Goal: Task Accomplishment & Management: Manage account settings

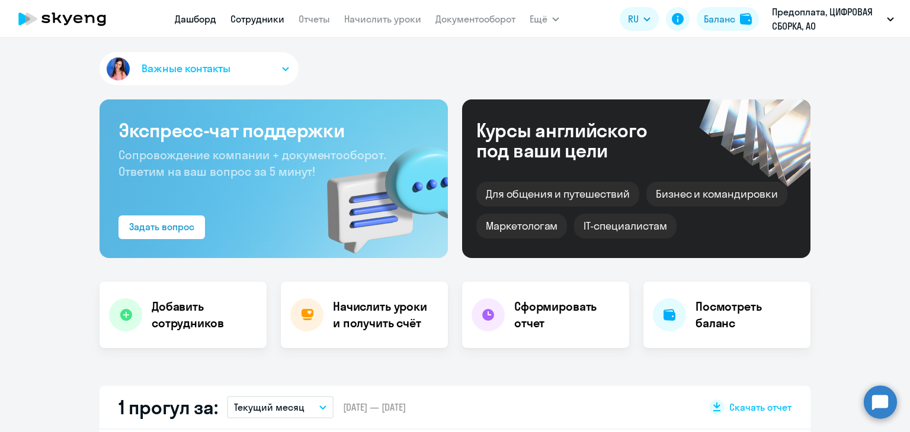
click at [239, 22] on link "Сотрудники" at bounding box center [257, 19] width 54 height 12
select select "30"
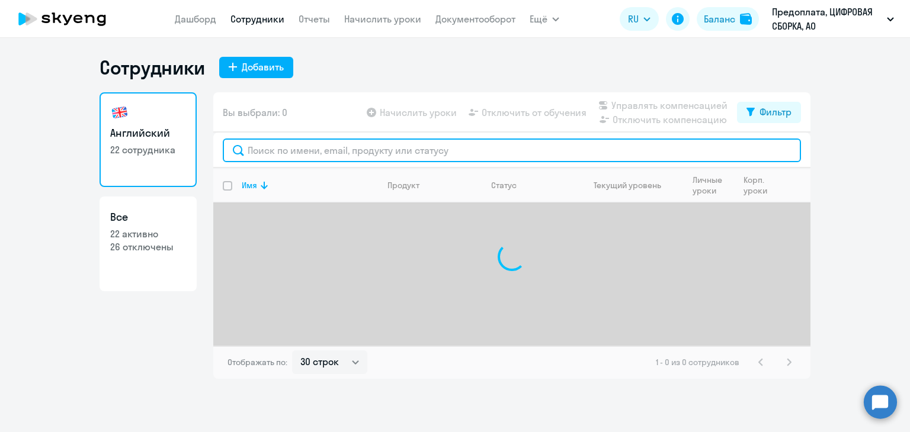
click at [329, 158] on input "text" at bounding box center [512, 151] width 578 height 24
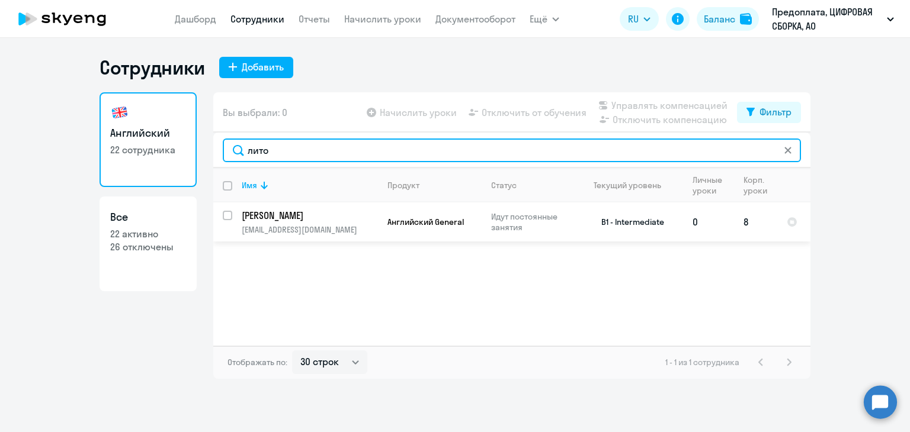
type input "лито"
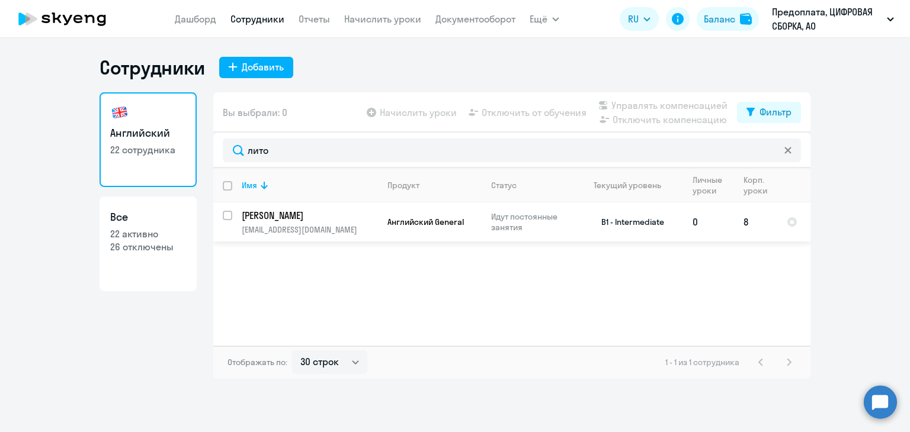
click at [226, 216] on input "select row 39052919" at bounding box center [235, 223] width 24 height 24
checkbox input "true"
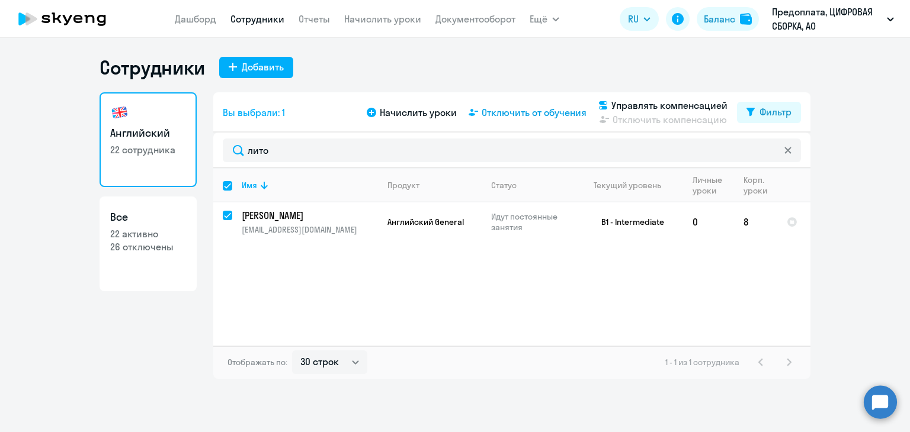
click at [500, 114] on span "Отключить от обучения" at bounding box center [533, 112] width 105 height 14
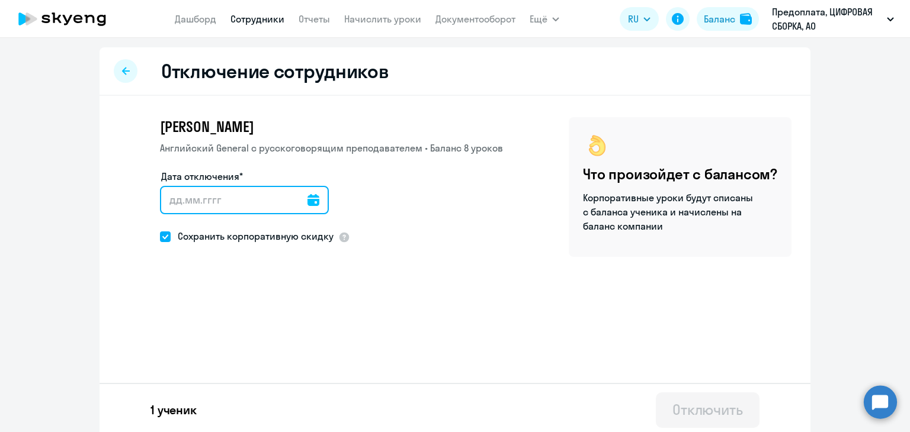
click at [227, 207] on input "Дата отключения*" at bounding box center [244, 200] width 169 height 28
type input "[DATE]"
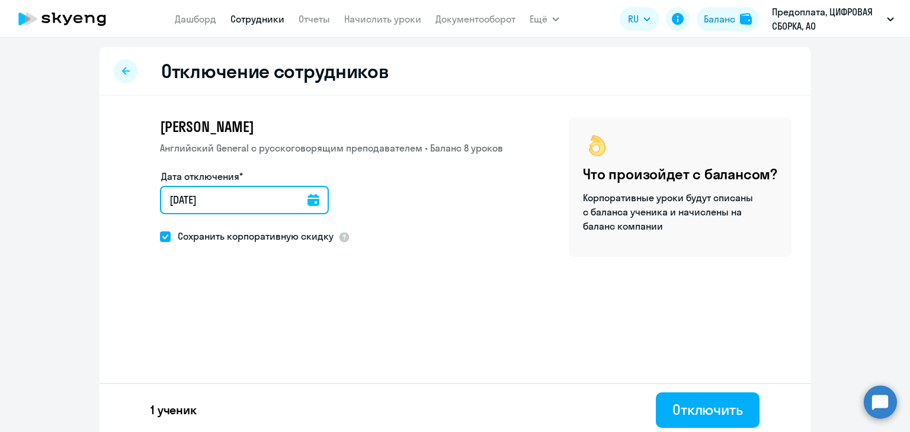
type input "[DATE]"
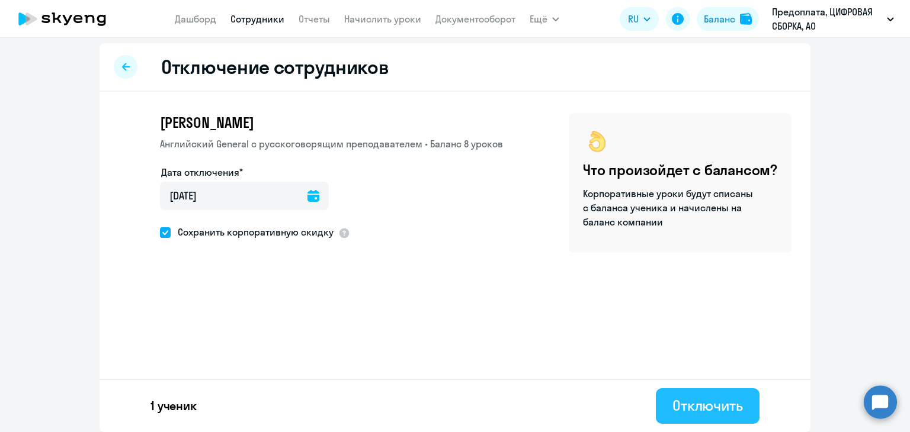
click at [692, 410] on div "Отключить" at bounding box center [707, 405] width 70 height 19
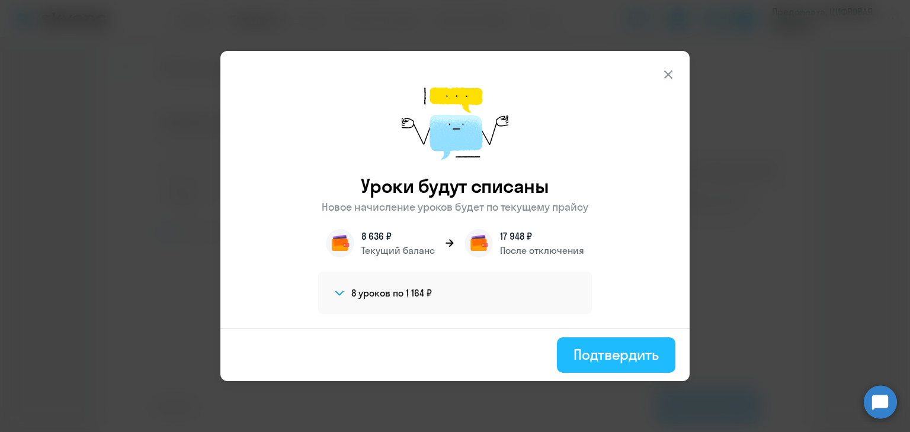
click at [596, 361] on div "Подтвердить" at bounding box center [615, 354] width 85 height 19
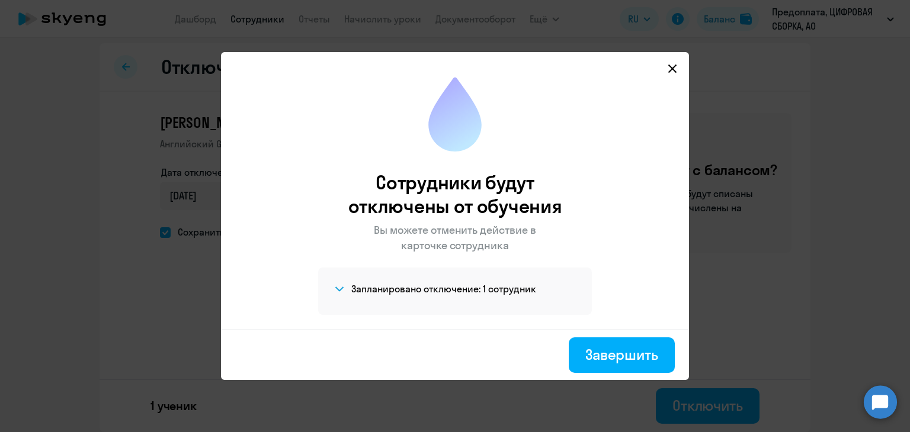
click at [675, 66] on icon at bounding box center [672, 69] width 8 height 8
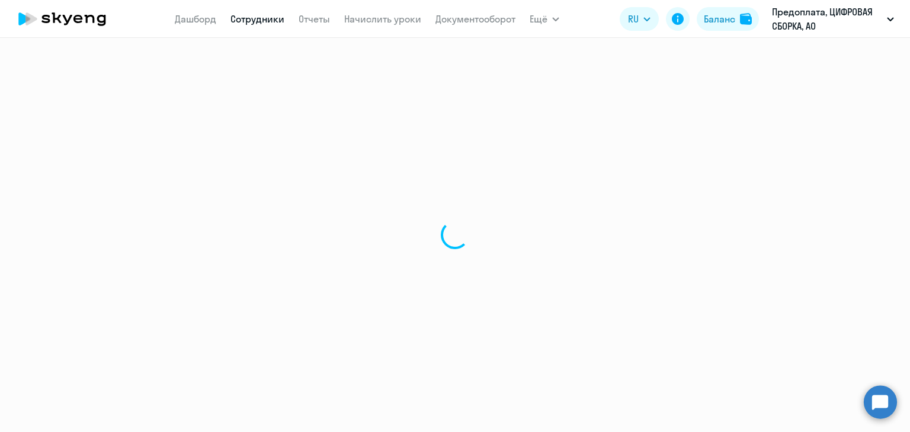
select select "30"
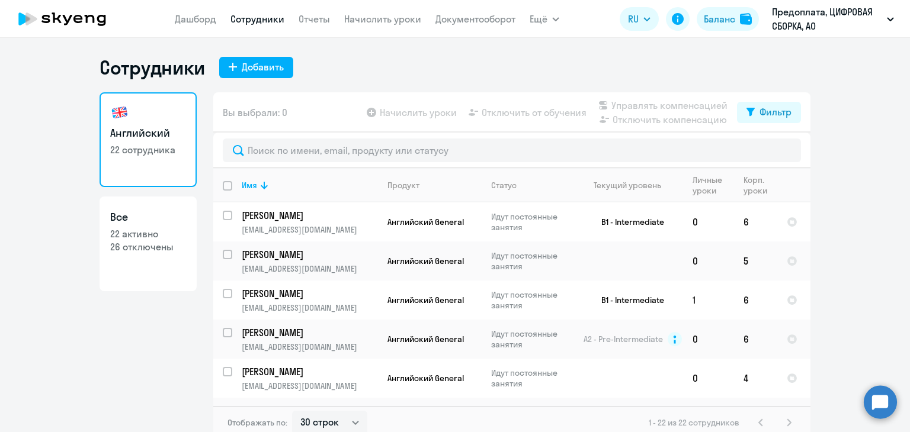
click at [413, 70] on div "Сотрудники Добавить" at bounding box center [454, 68] width 711 height 24
click at [465, 60] on div "Сотрудники Добавить" at bounding box center [454, 68] width 711 height 24
